Goal: Task Accomplishment & Management: Use online tool/utility

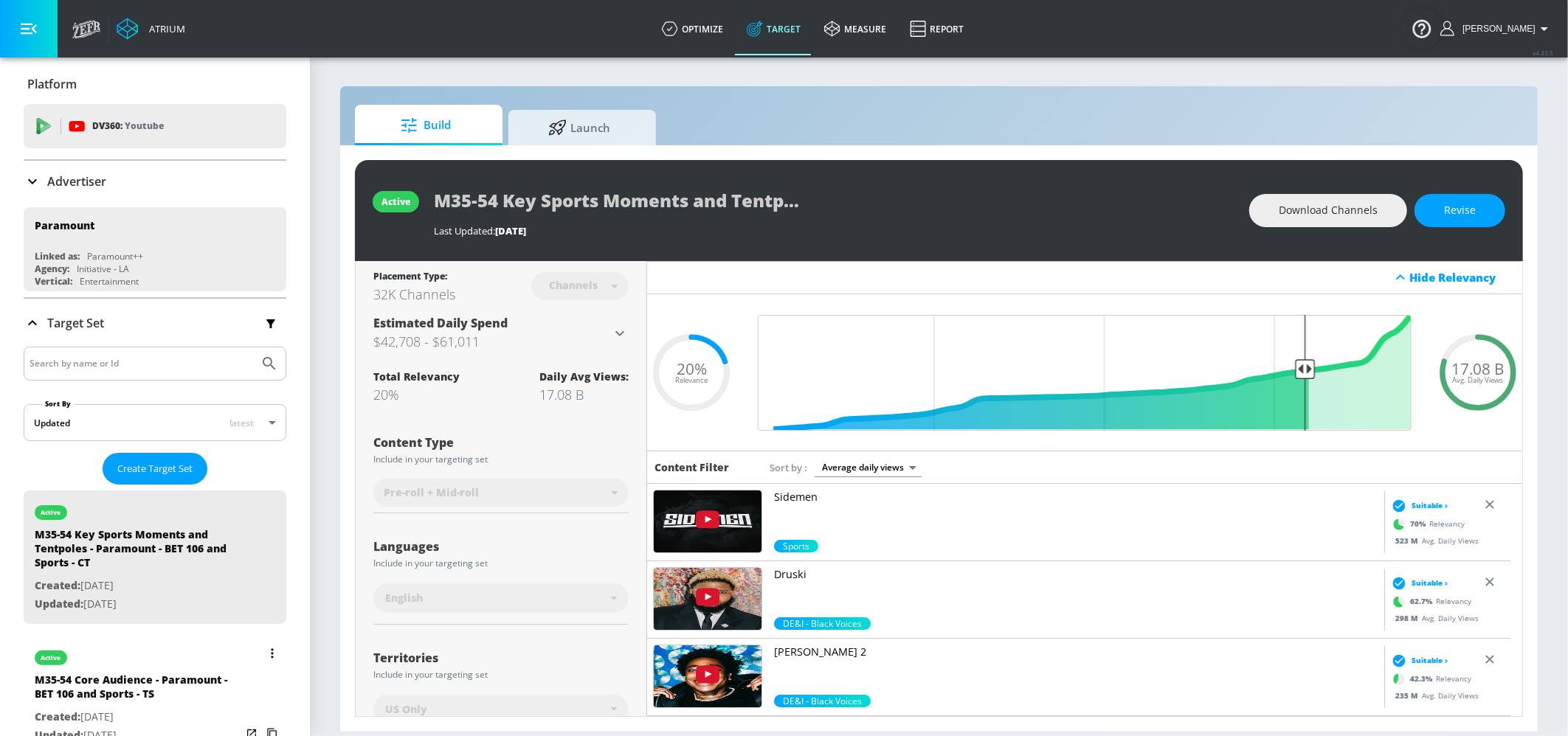
scroll to position [369, 0]
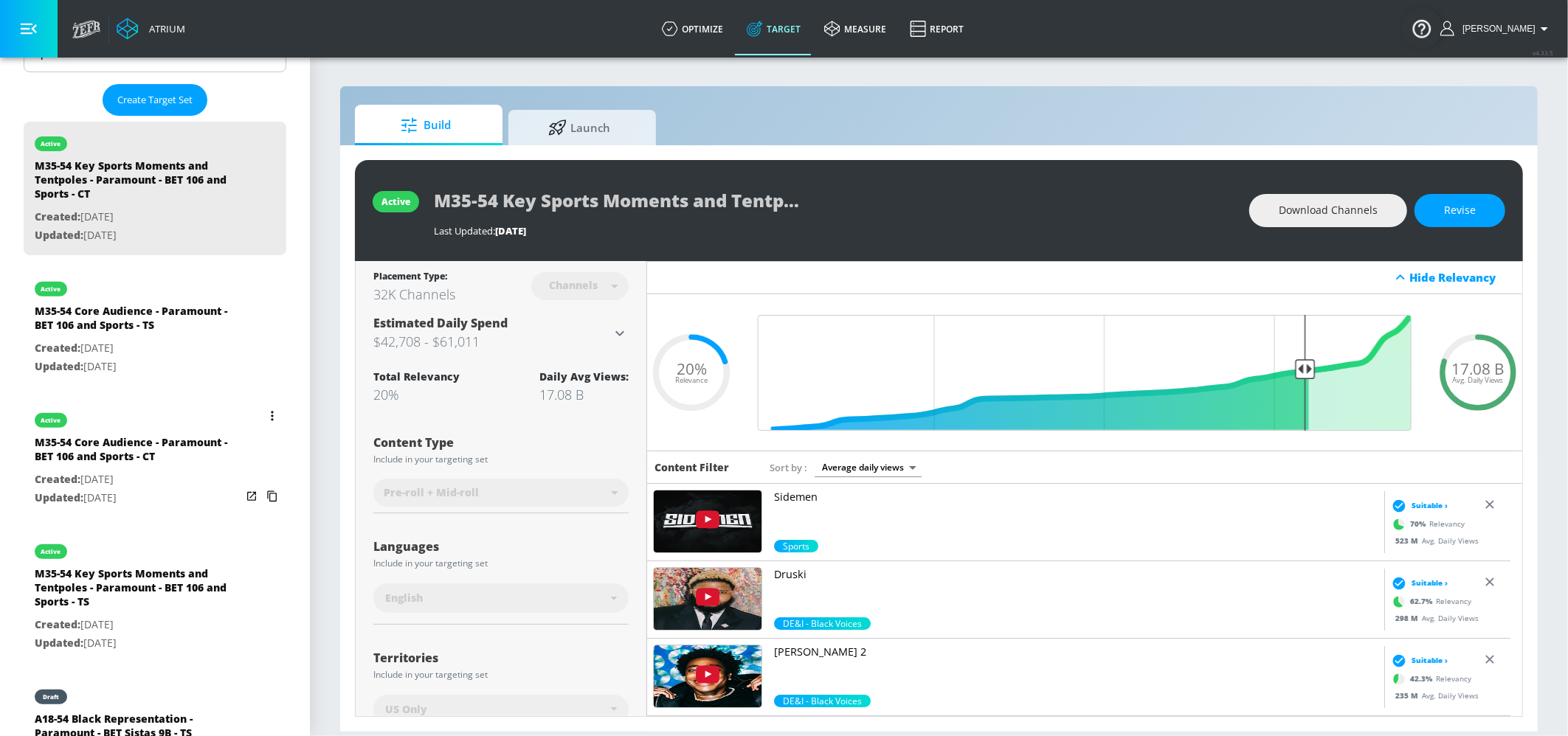
drag, startPoint x: 162, startPoint y: 327, endPoint x: 189, endPoint y: 351, distance: 36.1
click at [162, 327] on div "M35-54 Core Audience - Paramount - BET 106 and Sports - TS" at bounding box center [138, 321] width 207 height 35
type input "M35-54 Core Audience - Paramount - BET 106 and Sports - TS"
type input "videos"
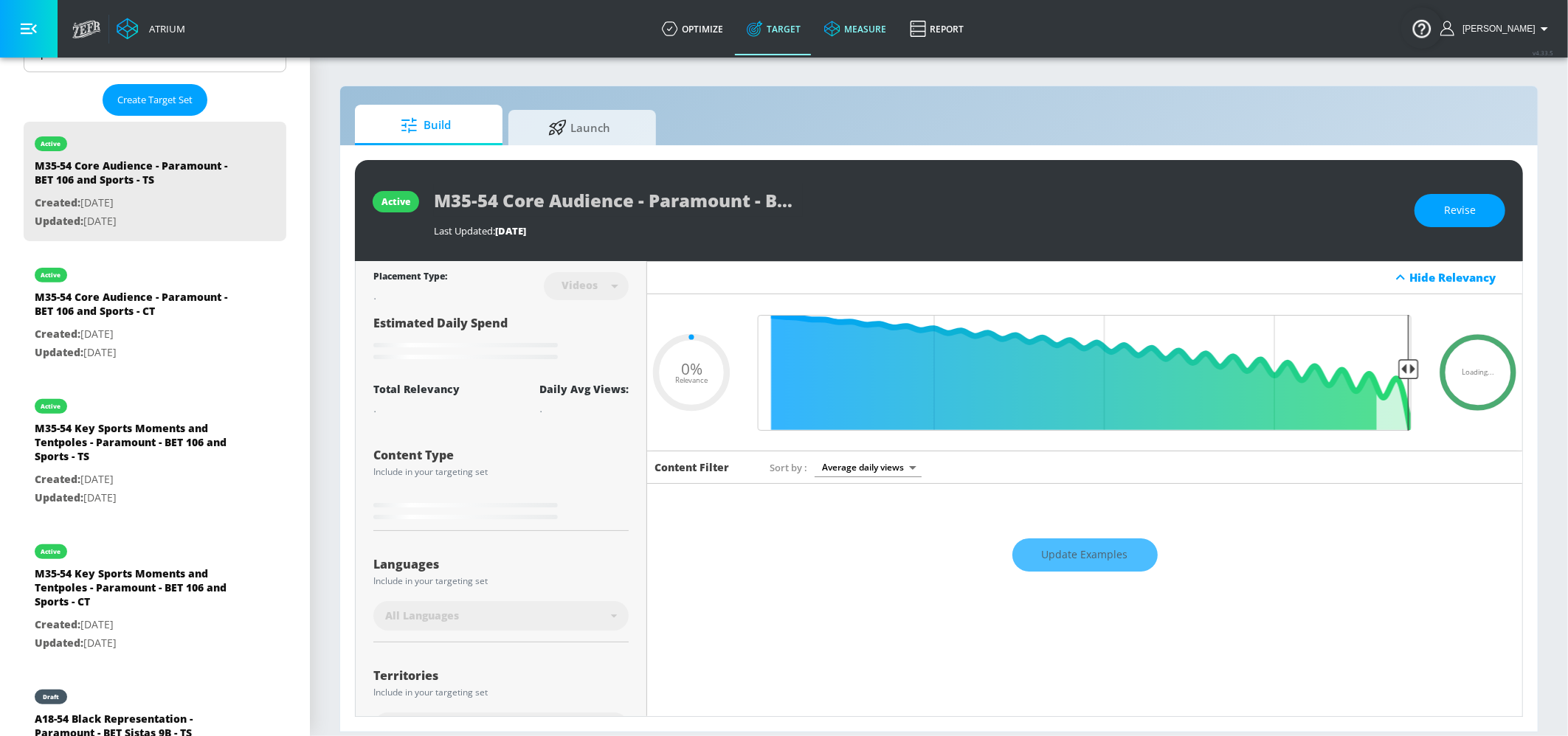
type input "0.2"
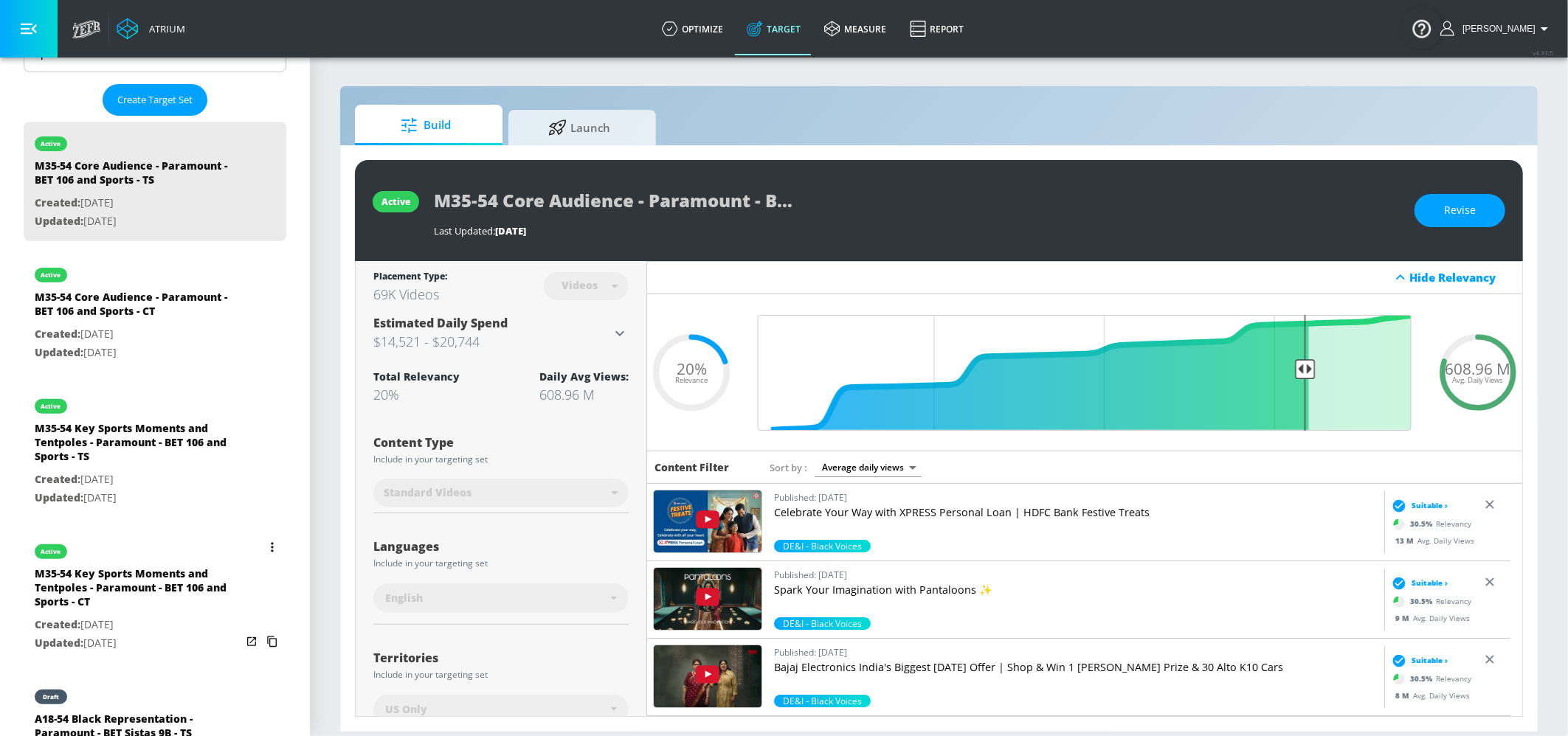
click at [142, 593] on div "M35-54 Key Sports Moments and Tentpoles - Paramount - BET 106 and Sports - CT" at bounding box center [138, 591] width 207 height 50
type input "M35-54 Key Sports Moments and Tentpoles - Paramount - BET 106 and Sports - CT"
type input "channels"
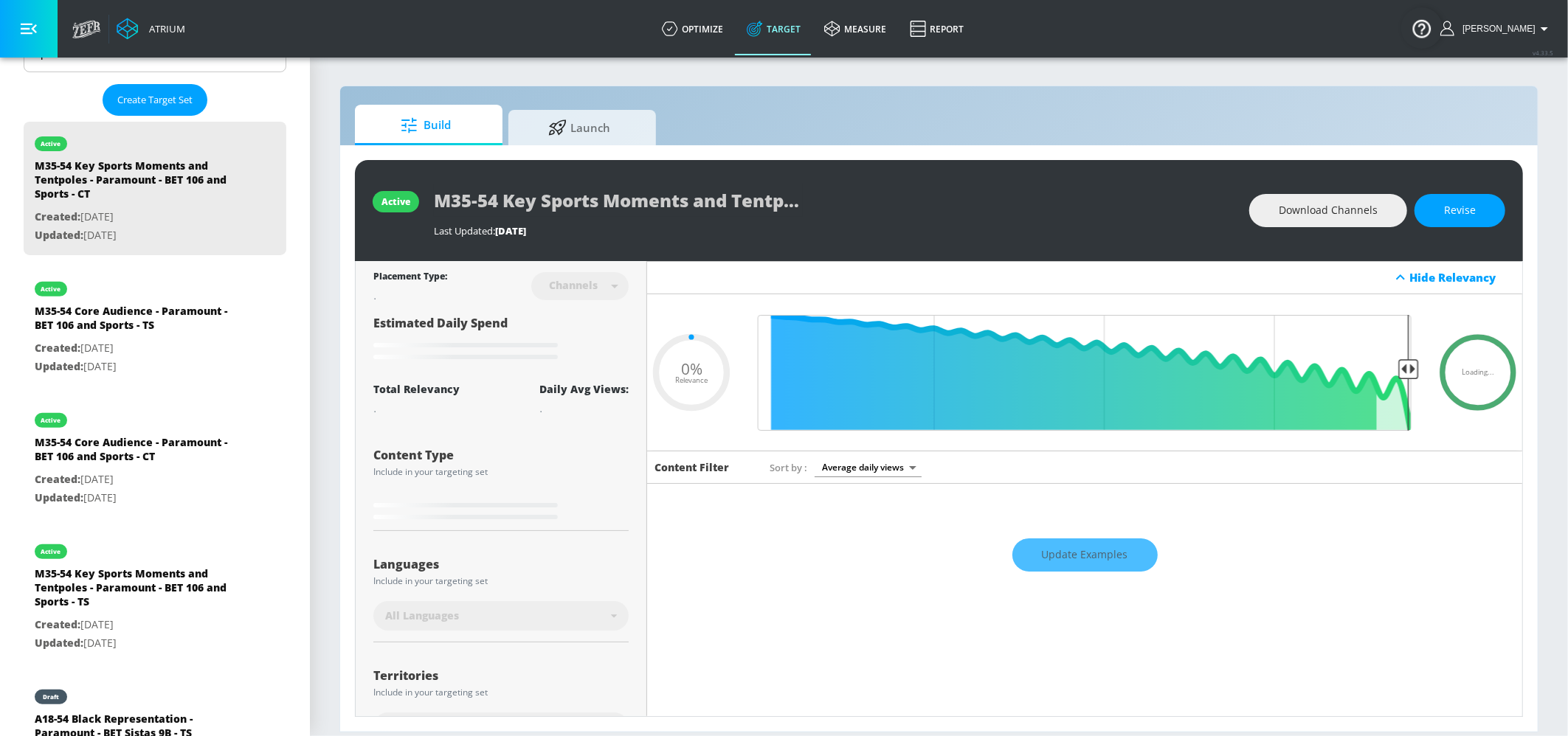
type input "0.2"
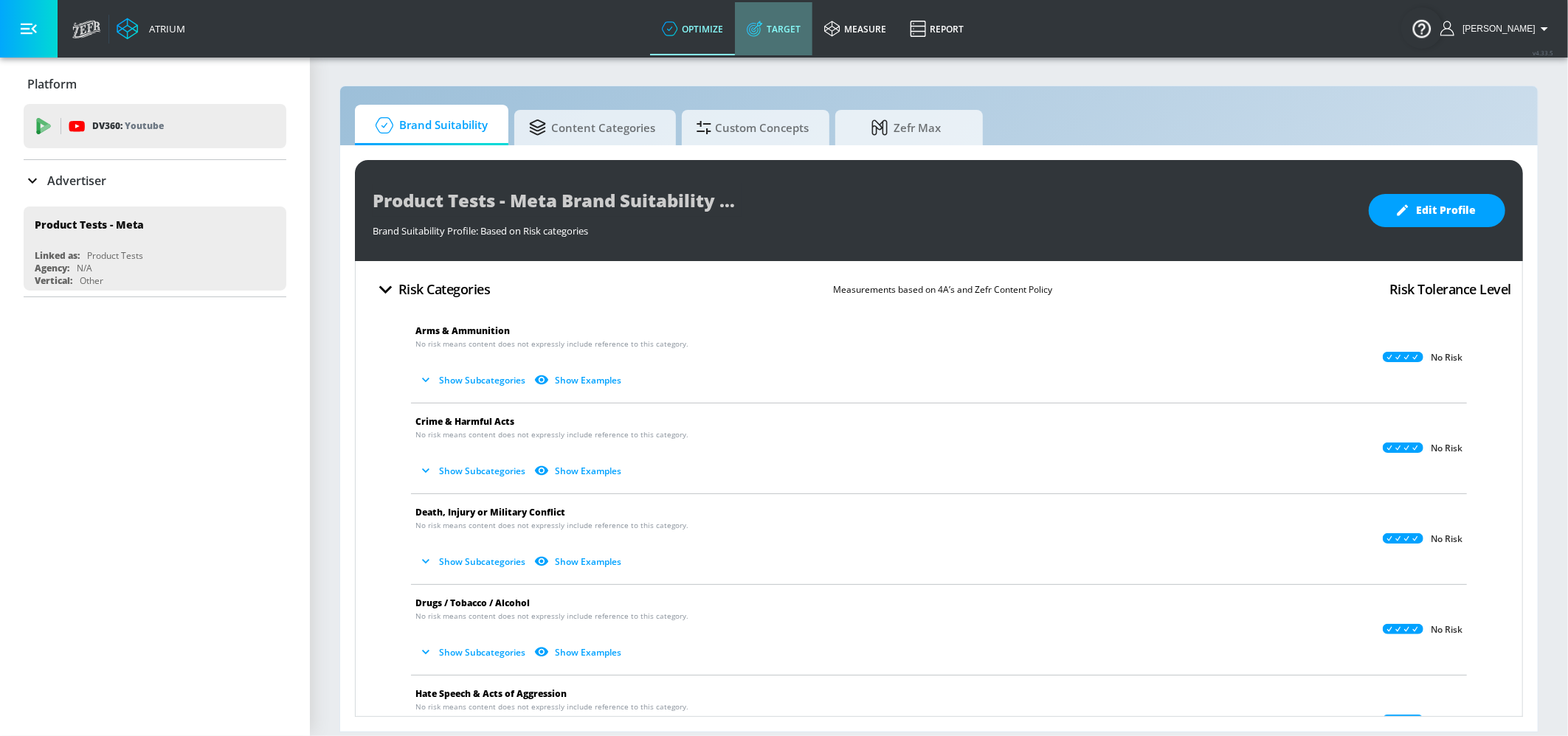
click at [780, 24] on link "Target" at bounding box center [773, 29] width 77 height 53
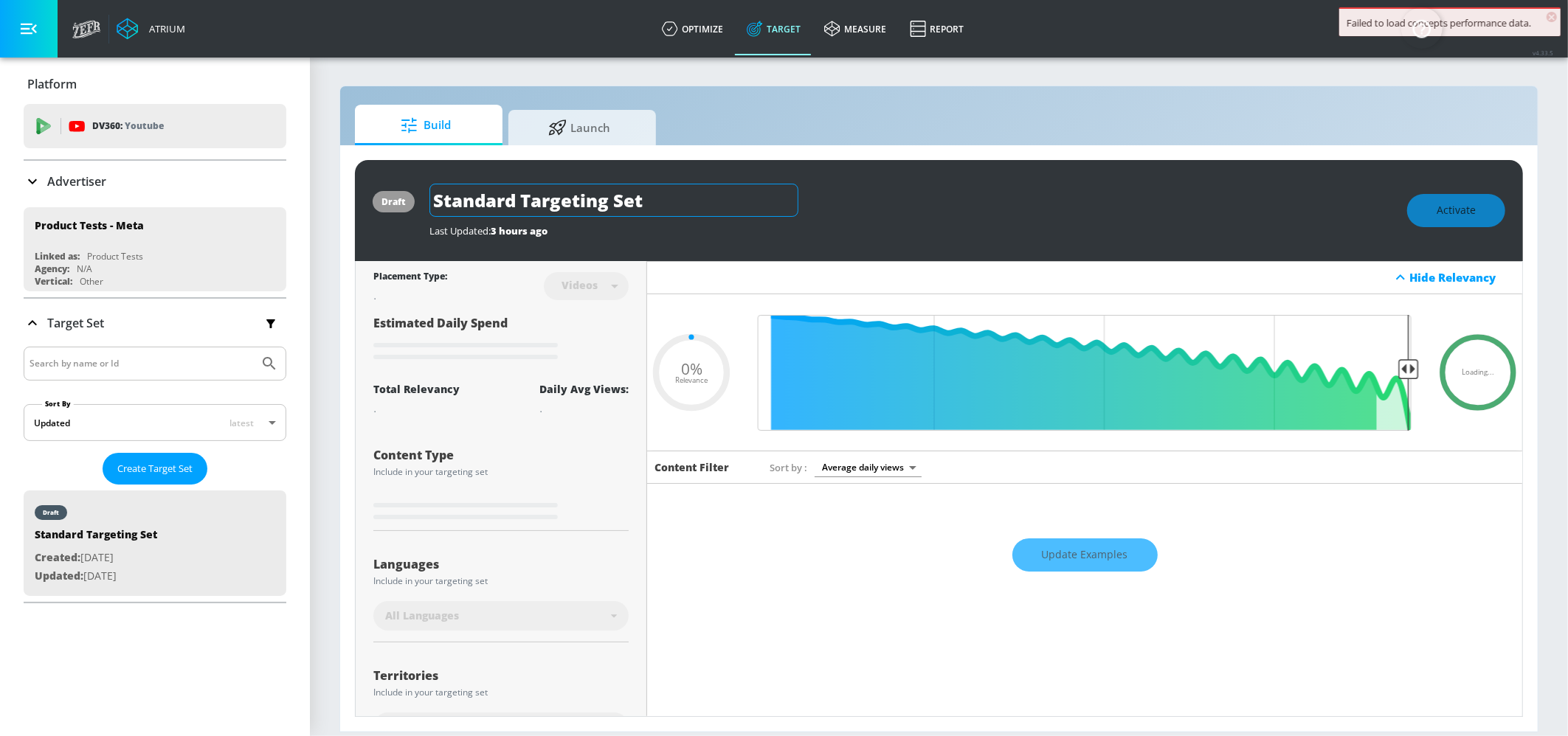
type input "0.67"
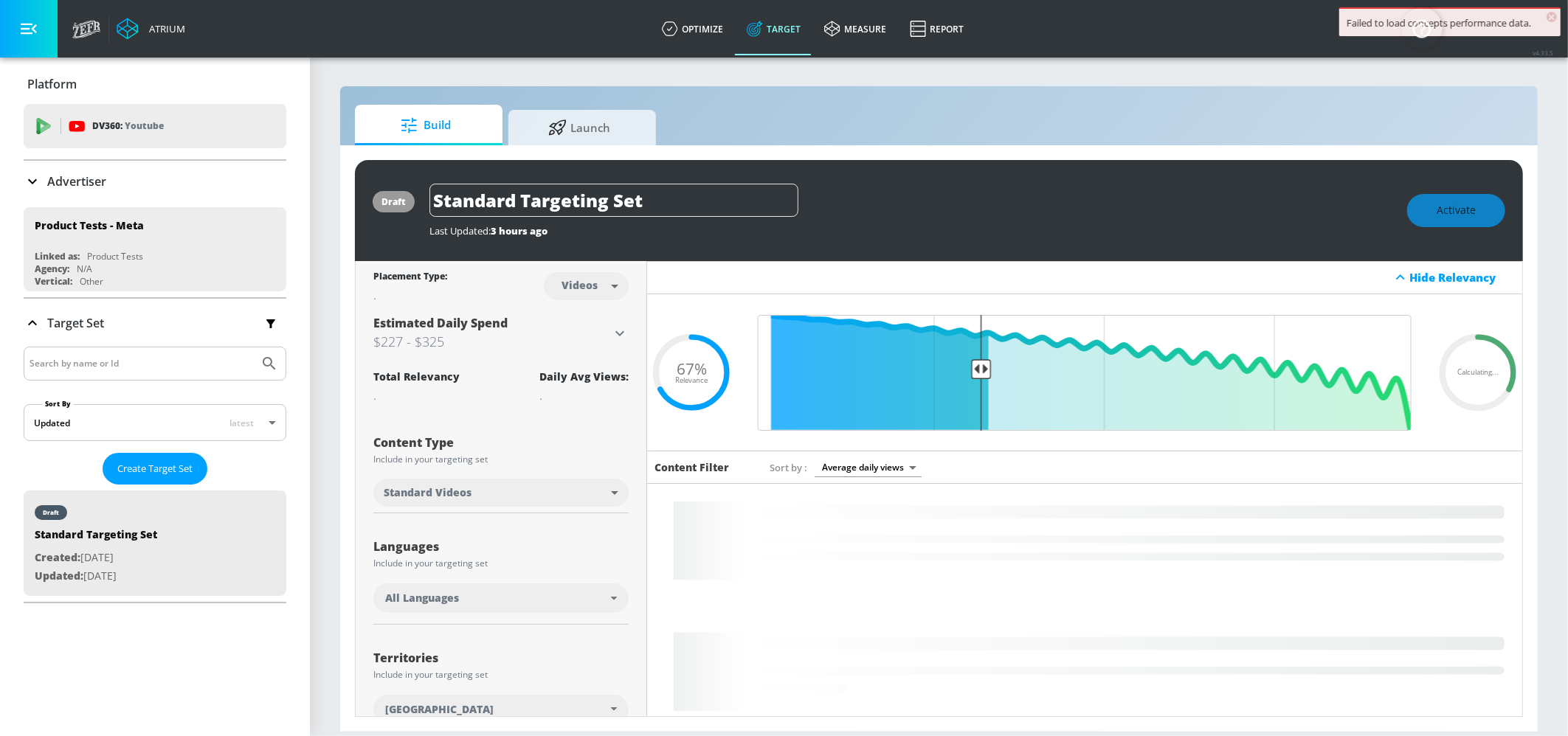
click at [176, 333] on div "Target Set" at bounding box center [155, 322] width 263 height 31
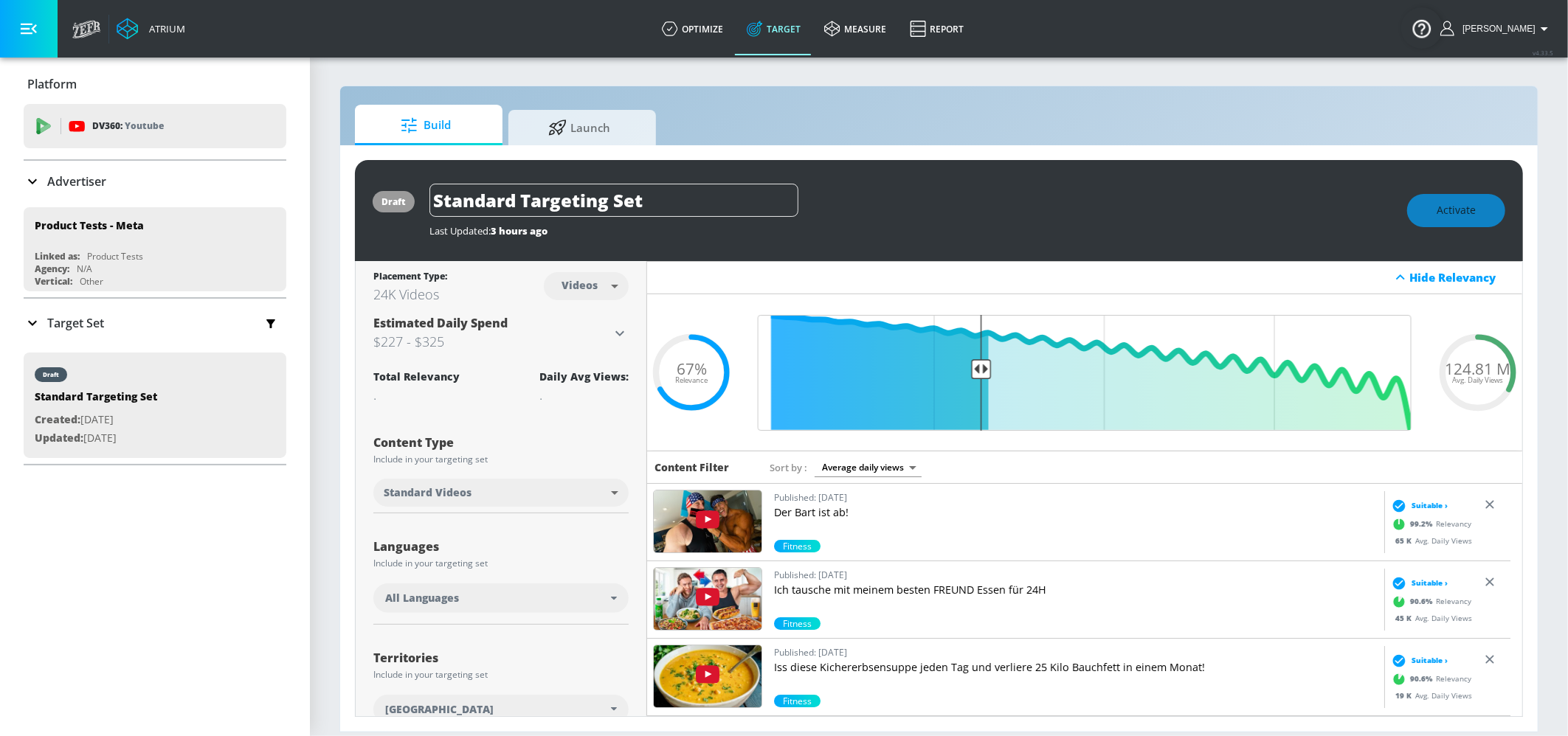
click at [115, 177] on div "Advertiser" at bounding box center [155, 181] width 263 height 18
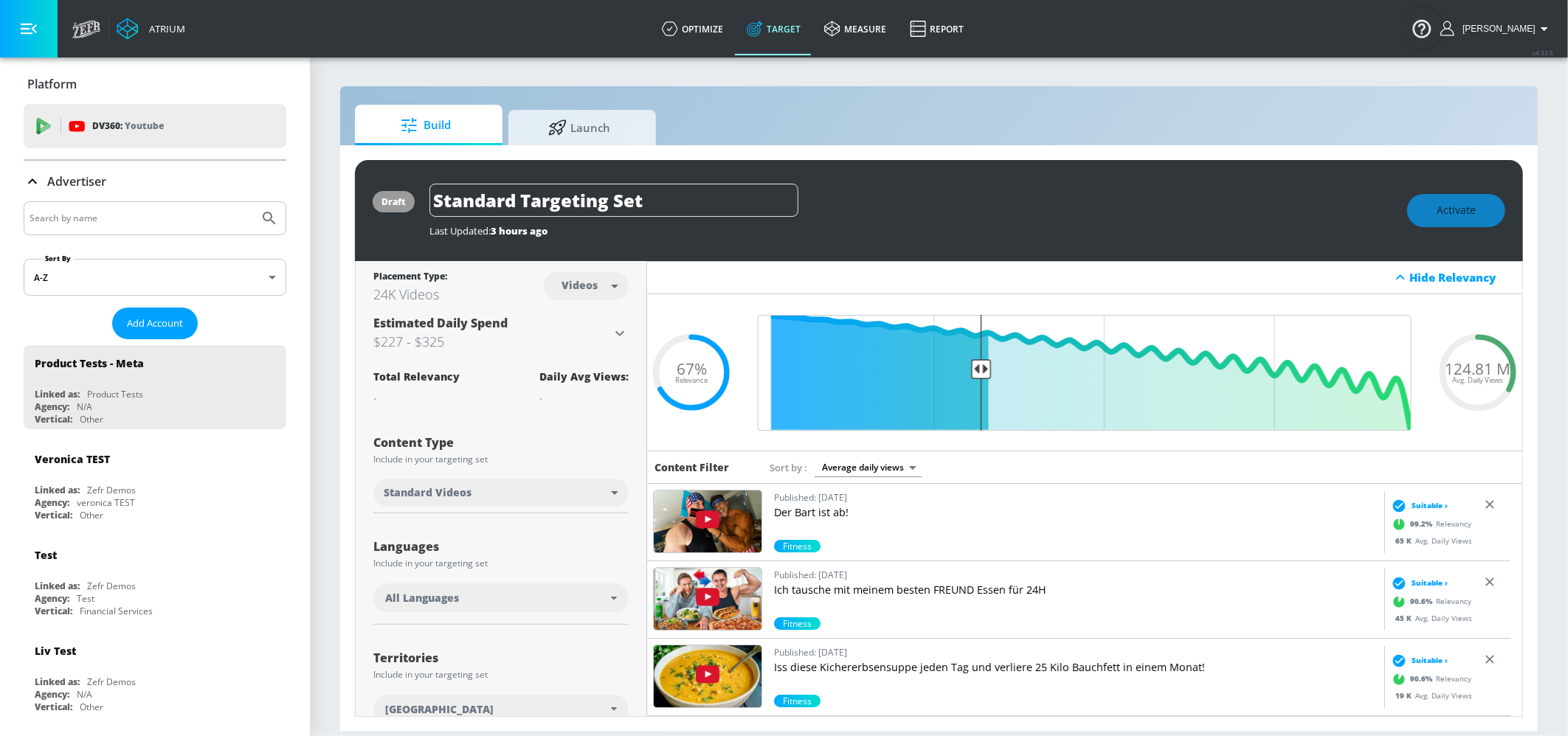
click at [123, 208] on div at bounding box center [155, 218] width 263 height 34
click at [120, 216] on input "Search by name" at bounding box center [142, 218] width 223 height 19
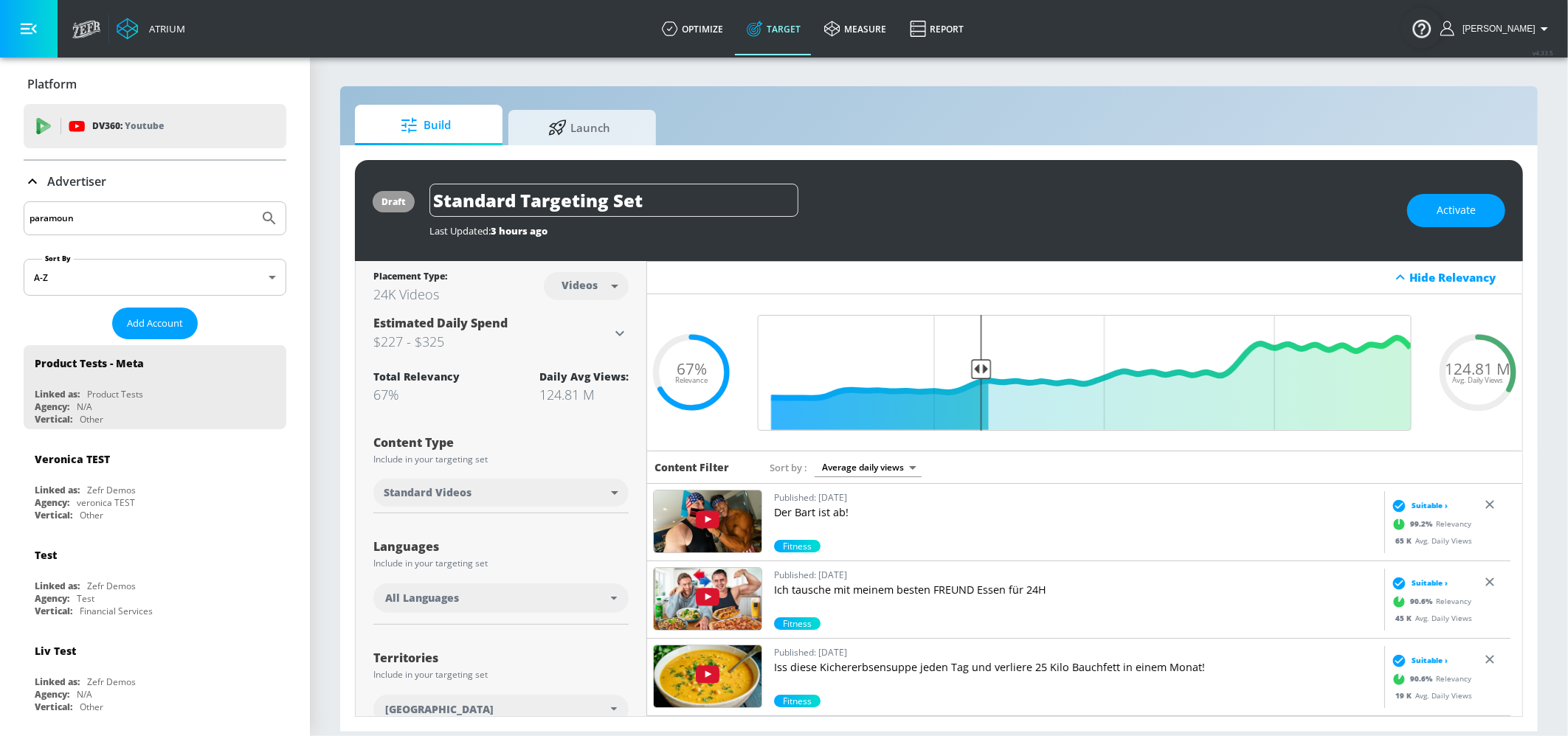
type input "paramount"
click at [253, 202] on button "Submit Search" at bounding box center [269, 218] width 32 height 32
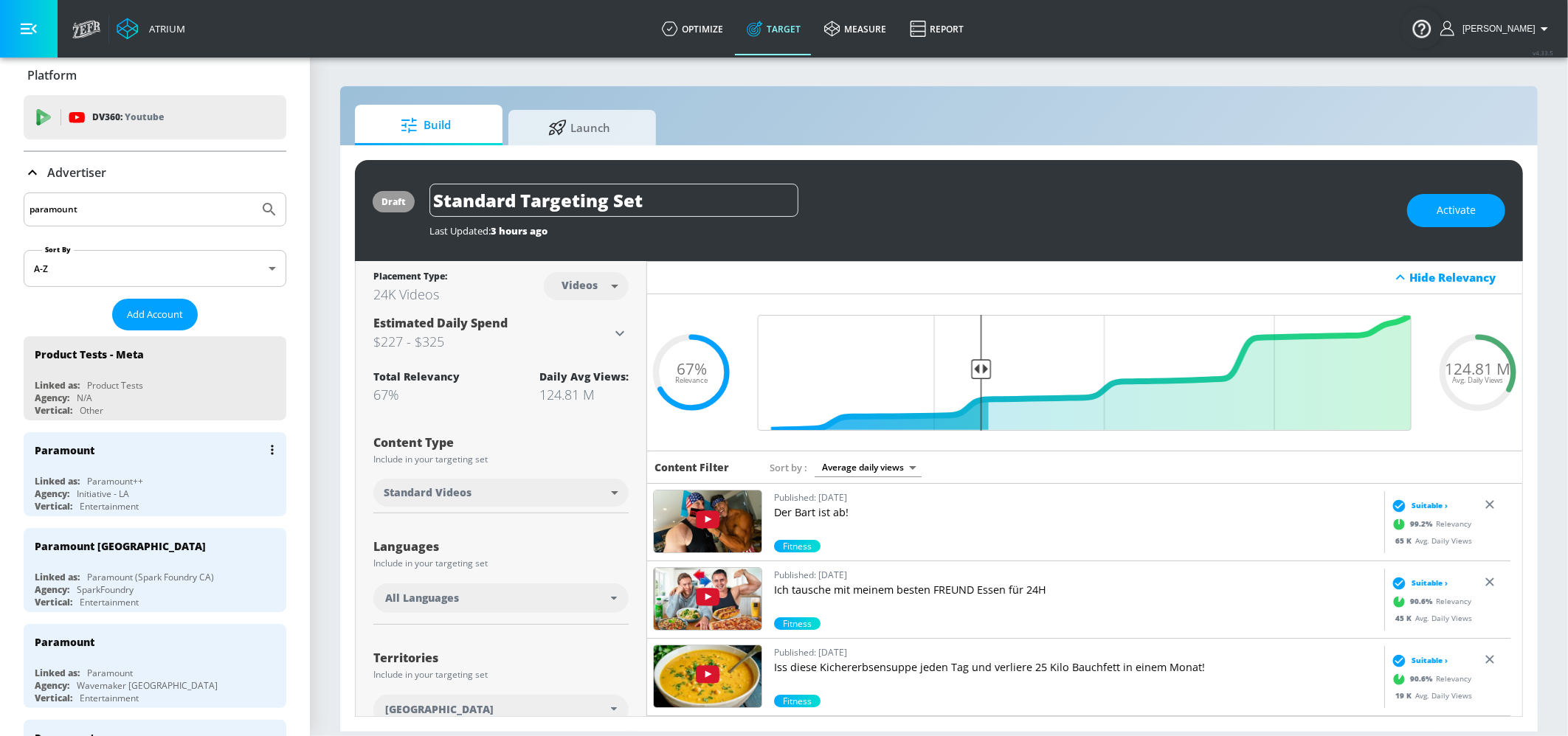
scroll to position [13, 0]
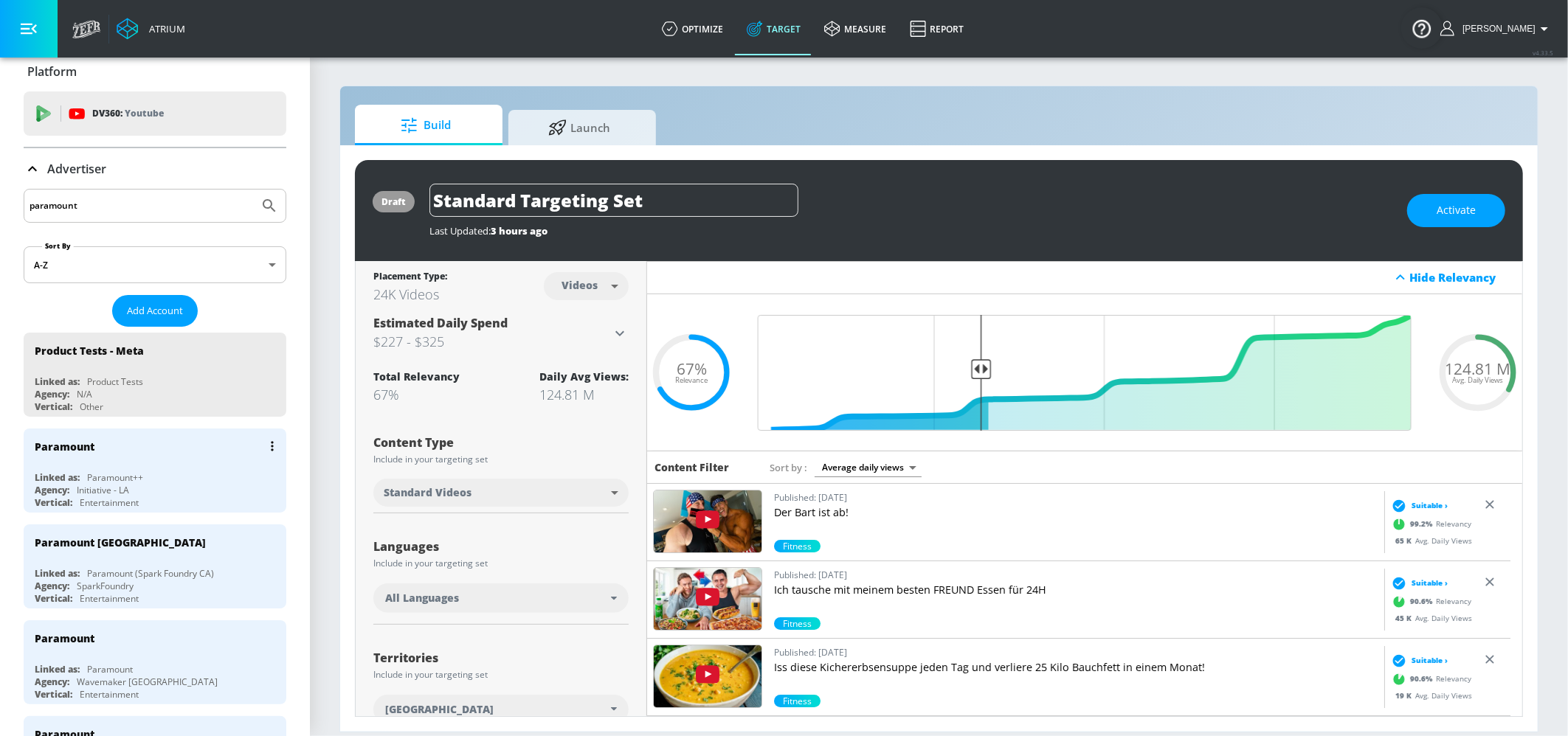
click at [168, 452] on div "Paramount" at bounding box center [158, 446] width 248 height 35
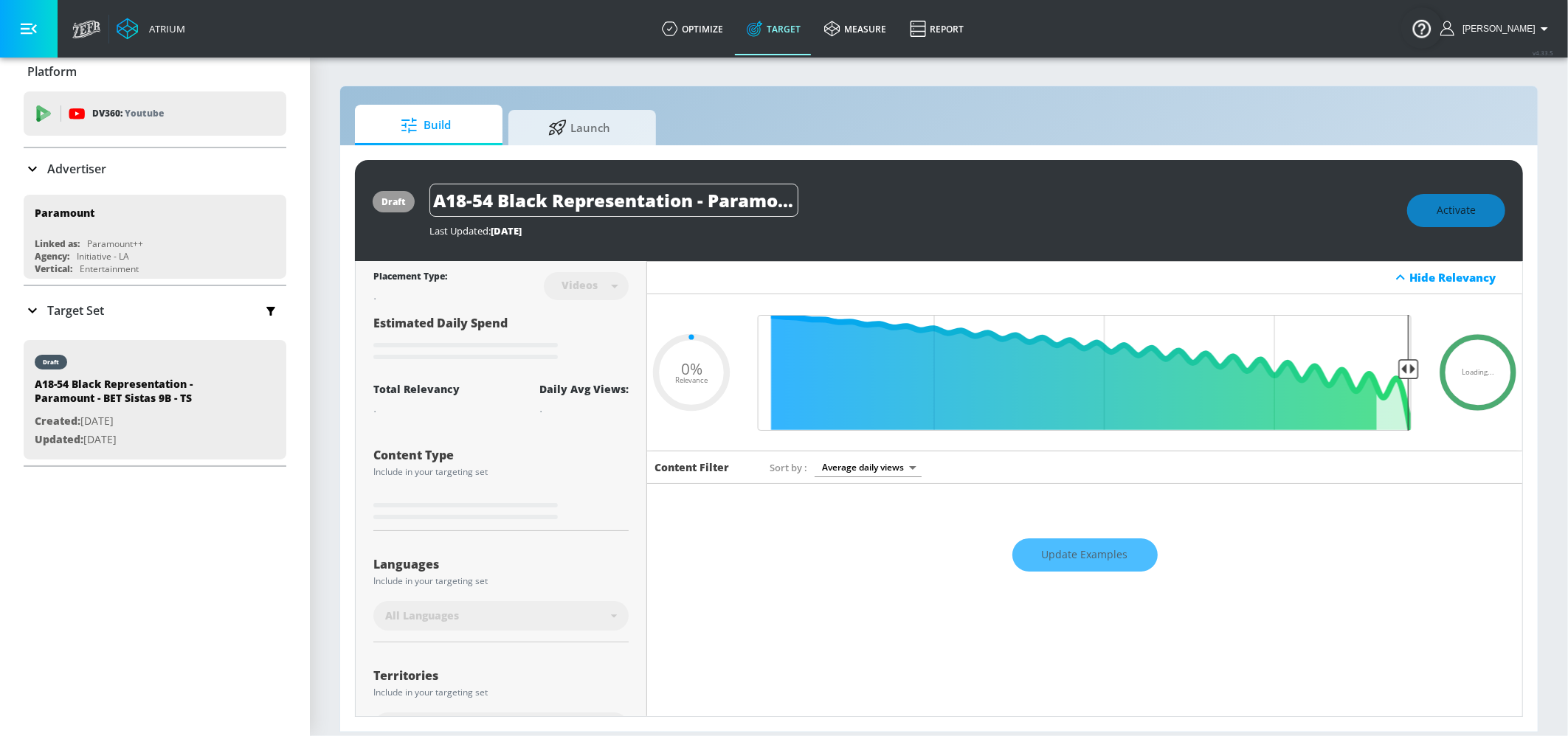
type input "0.05"
click at [103, 307] on p "Target Set" at bounding box center [76, 311] width 57 height 17
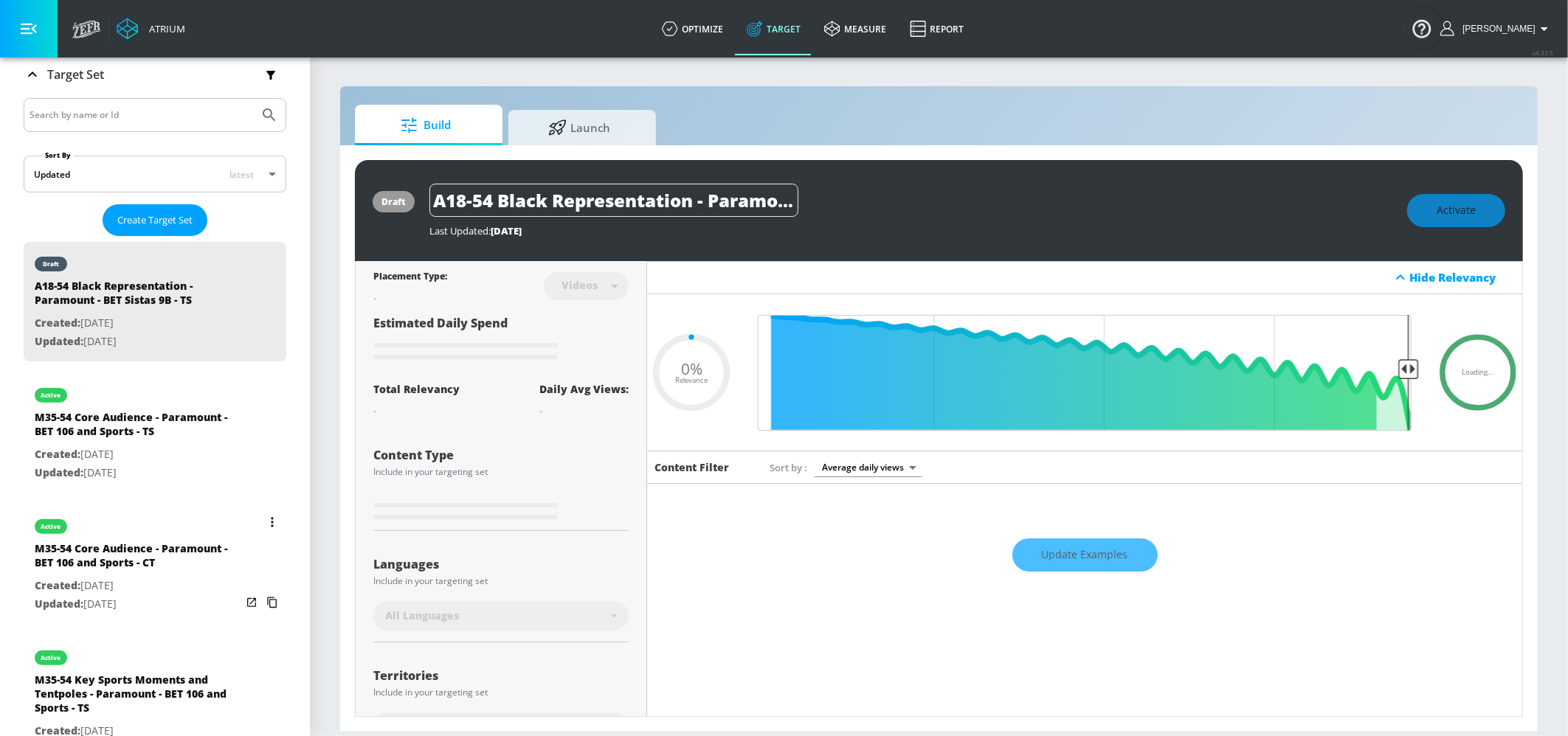
scroll to position [399, 0]
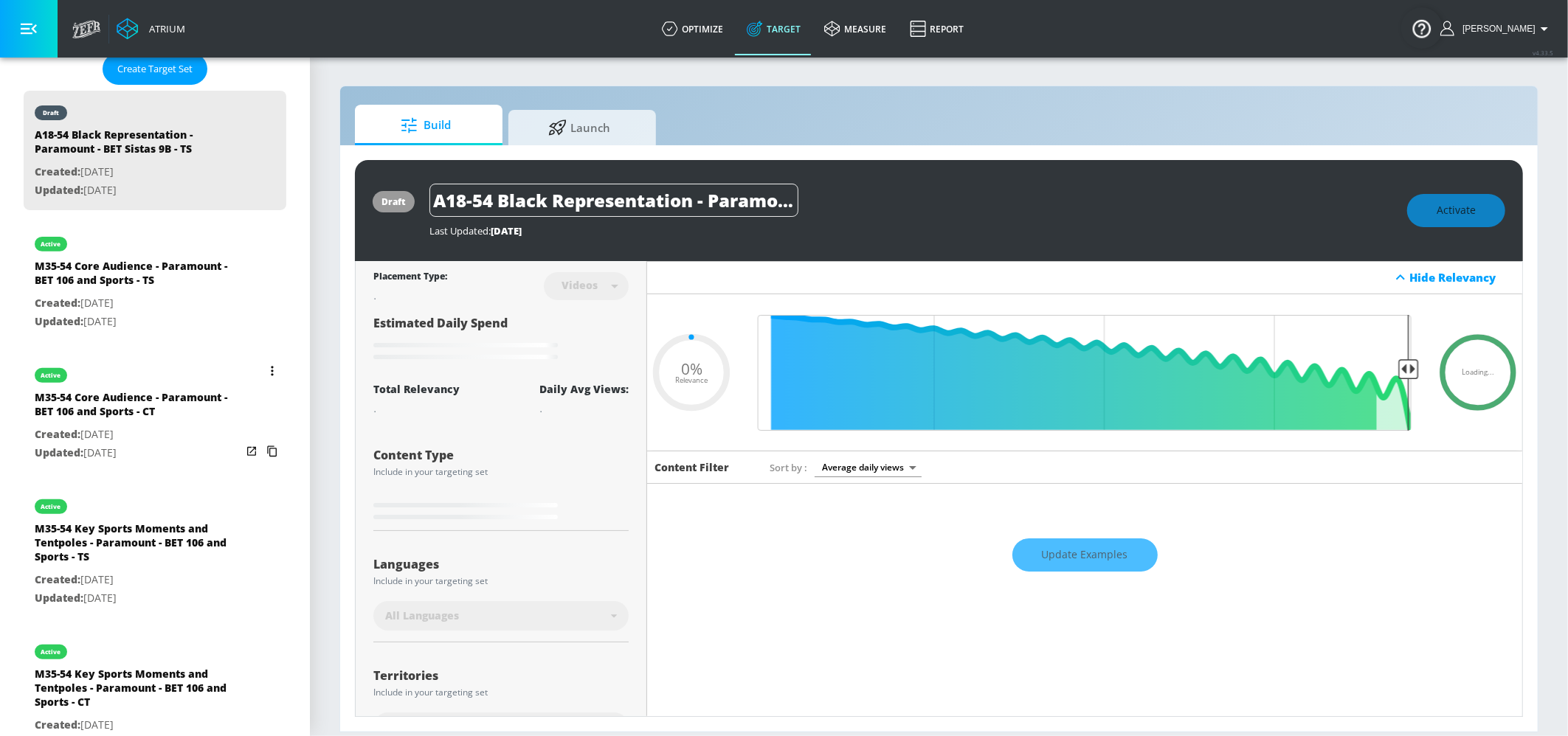
click at [125, 303] on p "Created: Sep. 20, 2025" at bounding box center [138, 303] width 207 height 18
type input "M35-54 Core Audience - Paramount - BET 106 and Sports - TS"
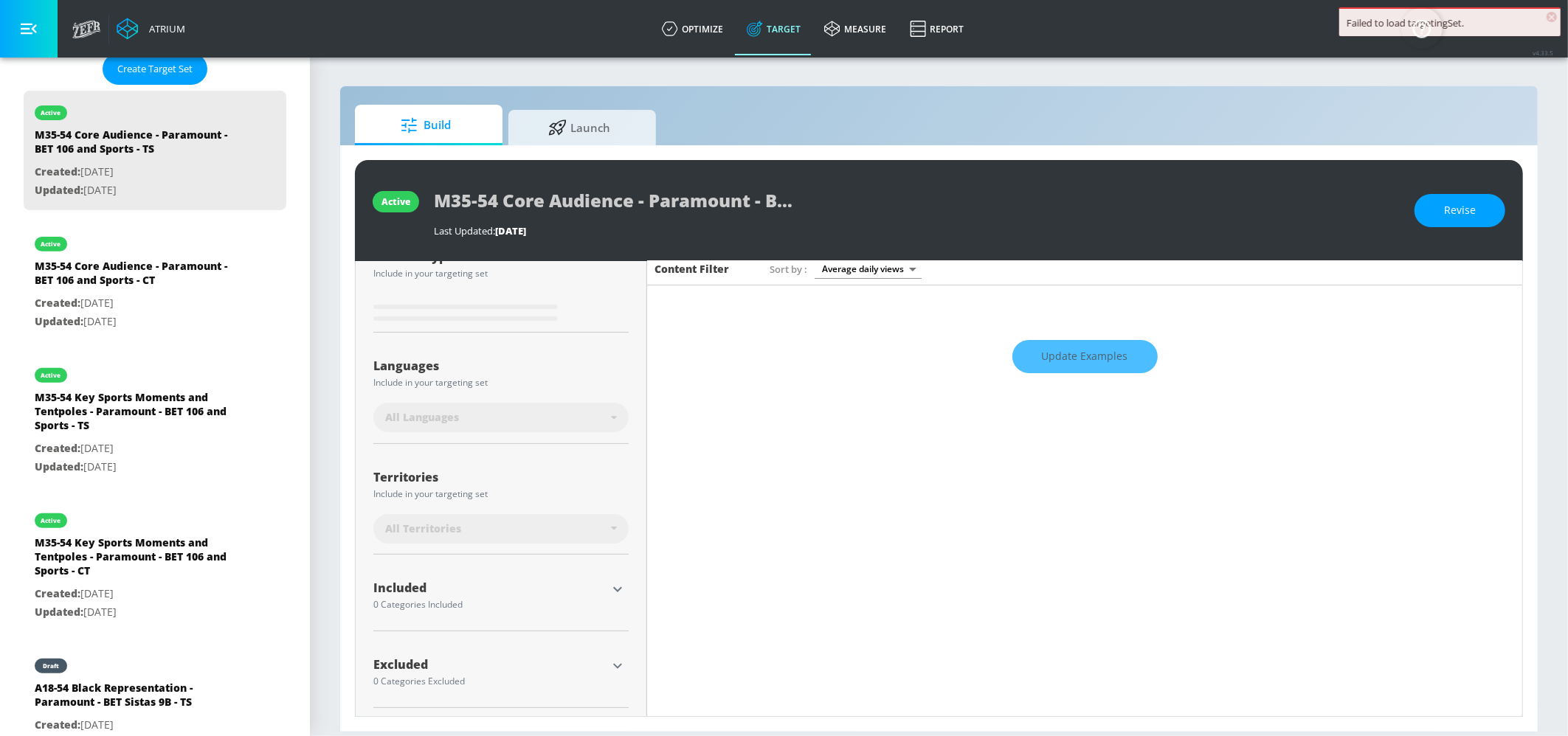
scroll to position [204, 0]
type input "0.2"
